Goal: Information Seeking & Learning: Find specific fact

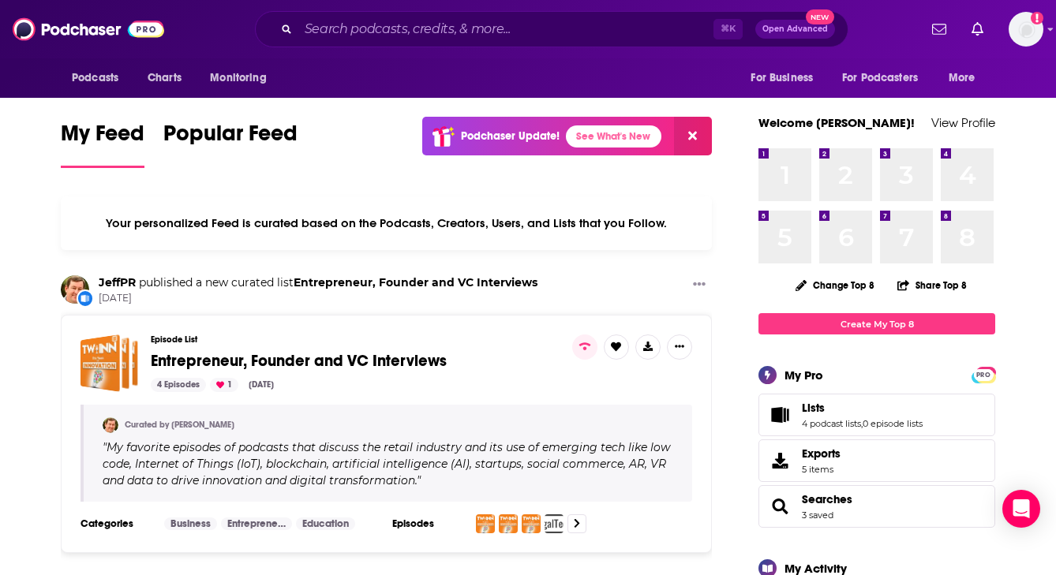
click at [294, 36] on div "⌘ K Open Advanced New" at bounding box center [552, 29] width 594 height 36
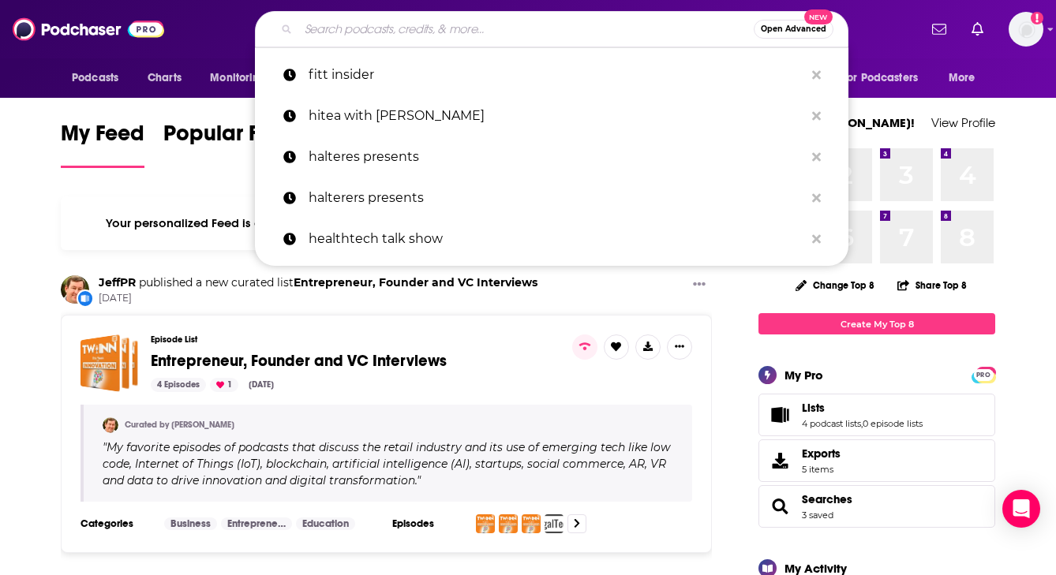
click at [328, 28] on input "Search podcasts, credits, & more..." at bounding box center [525, 29] width 455 height 25
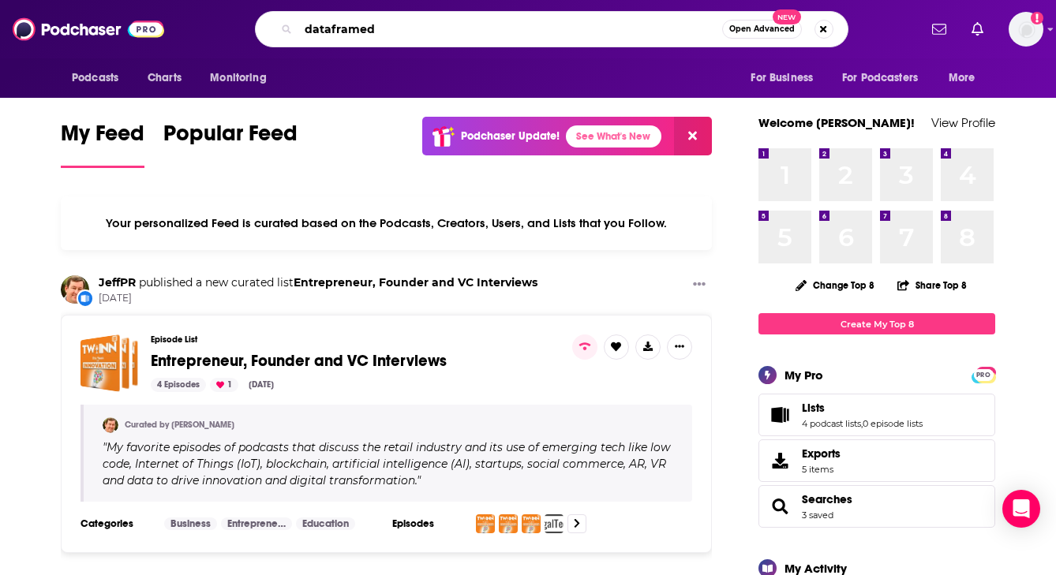
type input "dataframed"
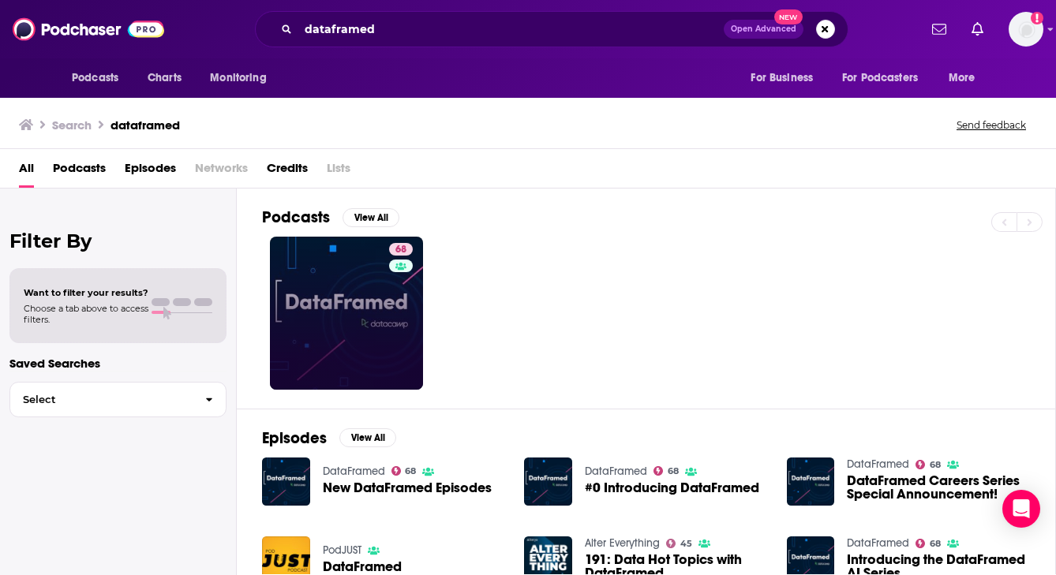
click at [351, 291] on link "68" at bounding box center [346, 313] width 153 height 153
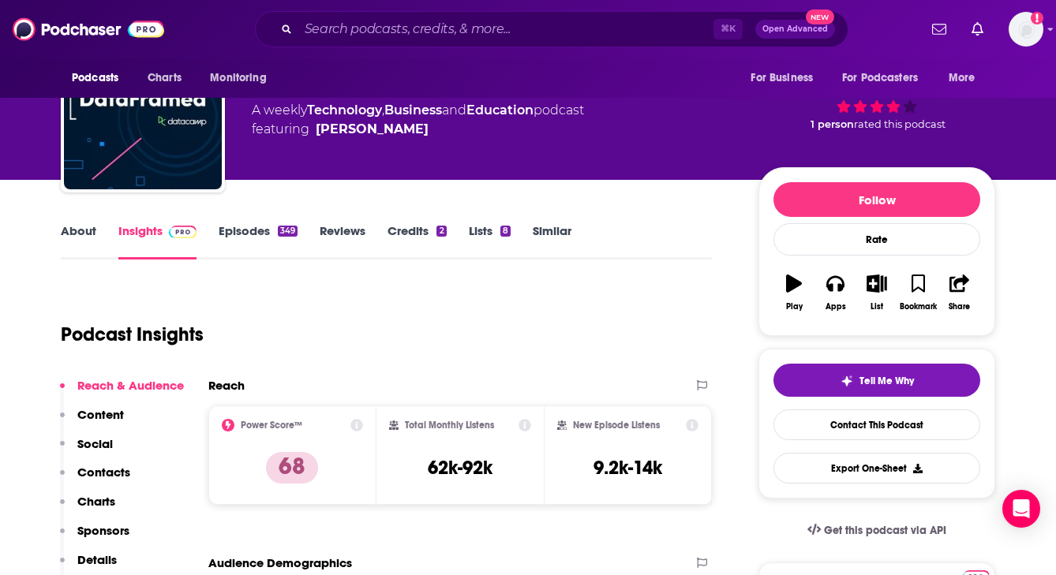
scroll to position [106, 0]
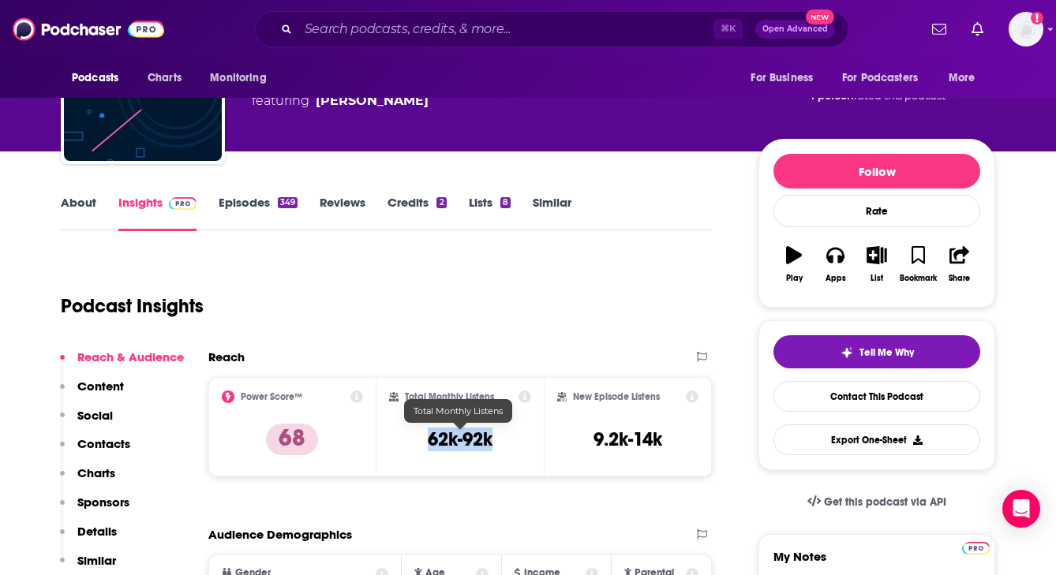
drag, startPoint x: 496, startPoint y: 447, endPoint x: 416, endPoint y: 442, distance: 79.9
click at [416, 442] on div "Total Monthly Listens 62k-92k" at bounding box center [460, 427] width 143 height 73
copy h3 "62k-92k"
